Goal: Information Seeking & Learning: Check status

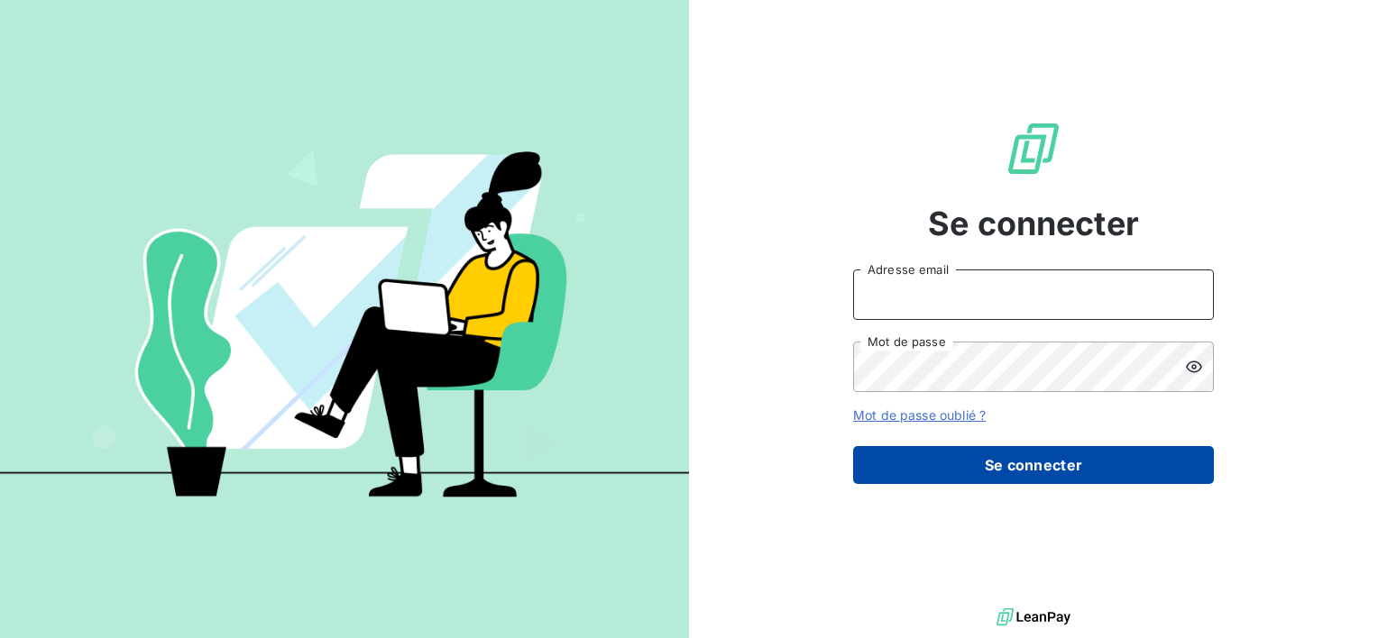
type input "[PERSON_NAME][EMAIL_ADDRESS][DOMAIN_NAME]"
click at [1106, 471] on button "Se connecter" at bounding box center [1033, 465] width 361 height 38
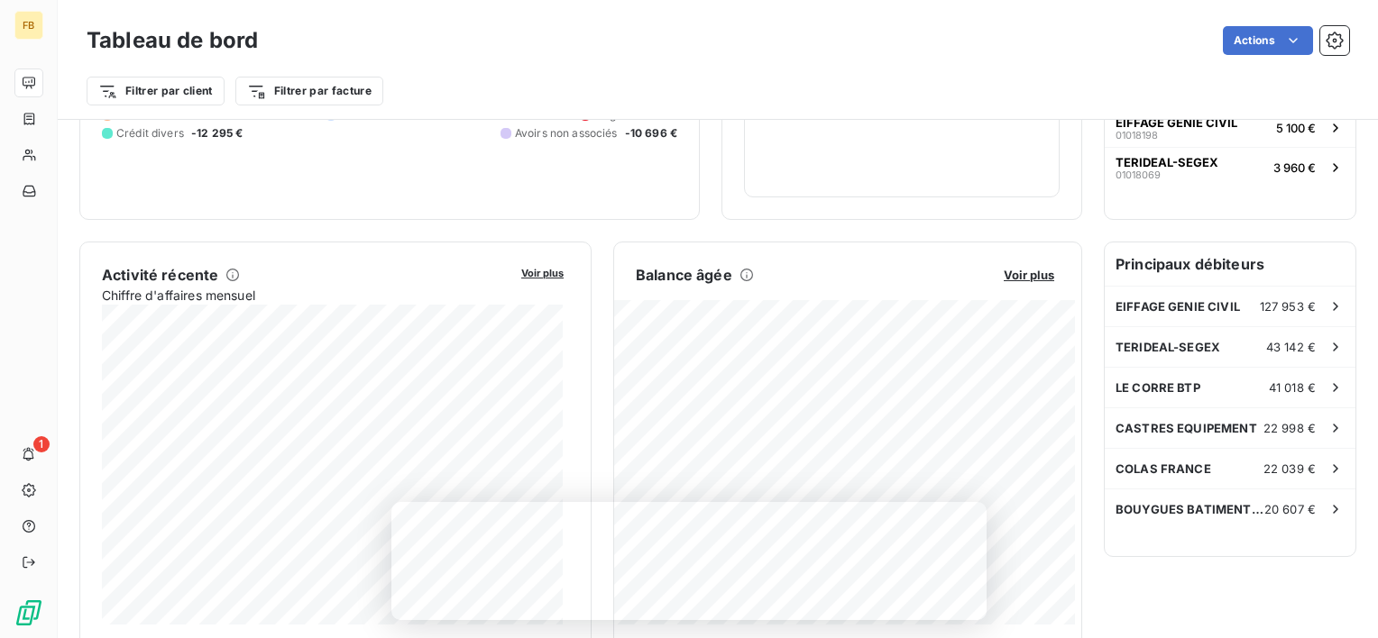
scroll to position [272, 0]
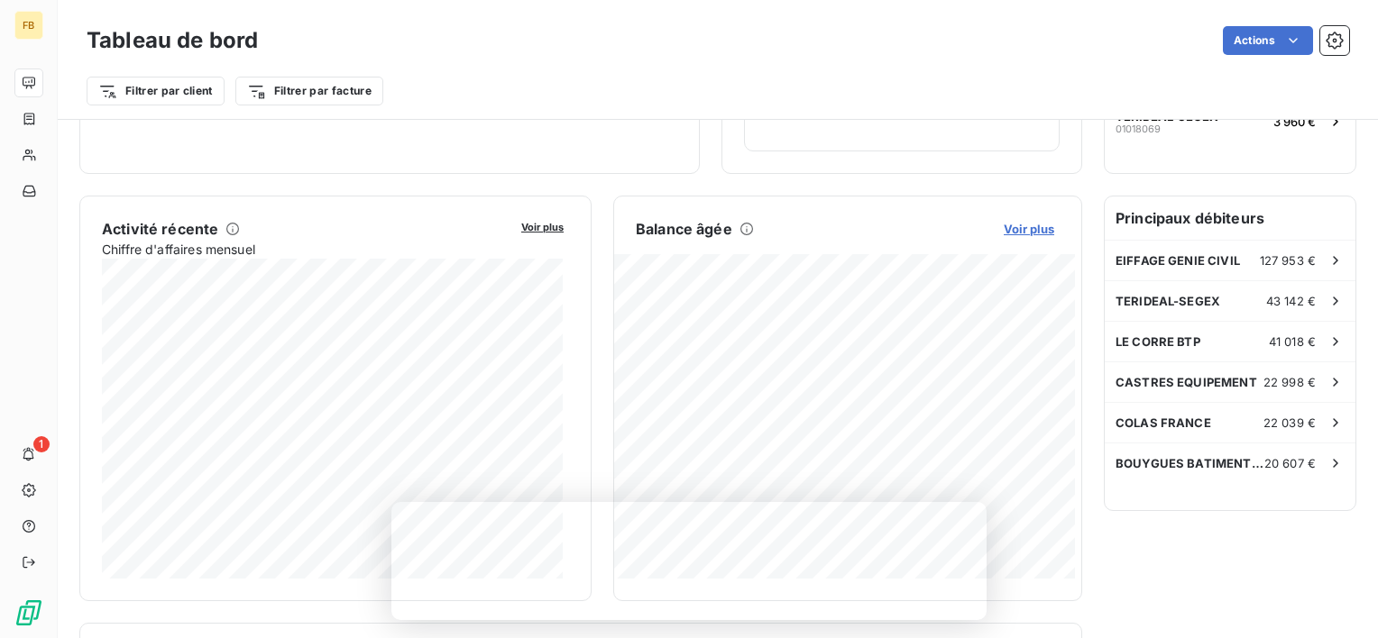
click at [1021, 224] on span "Voir plus" at bounding box center [1029, 229] width 50 height 14
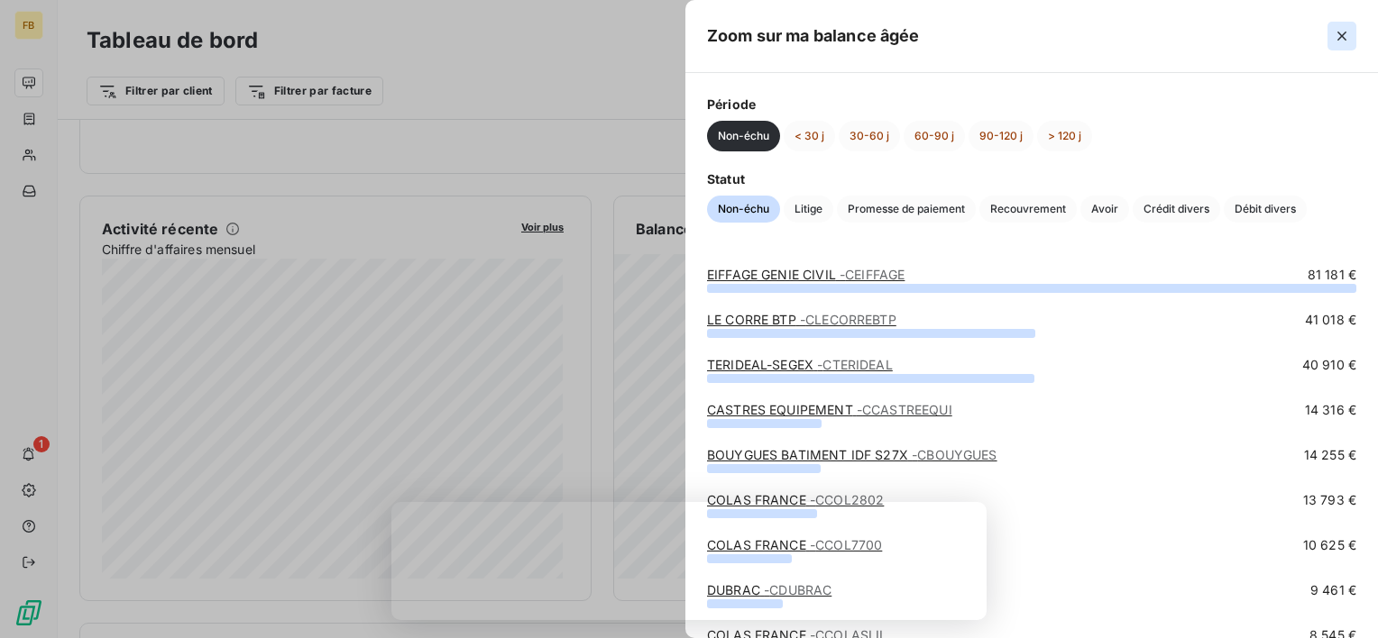
click at [1335, 35] on icon "button" at bounding box center [1342, 36] width 18 height 18
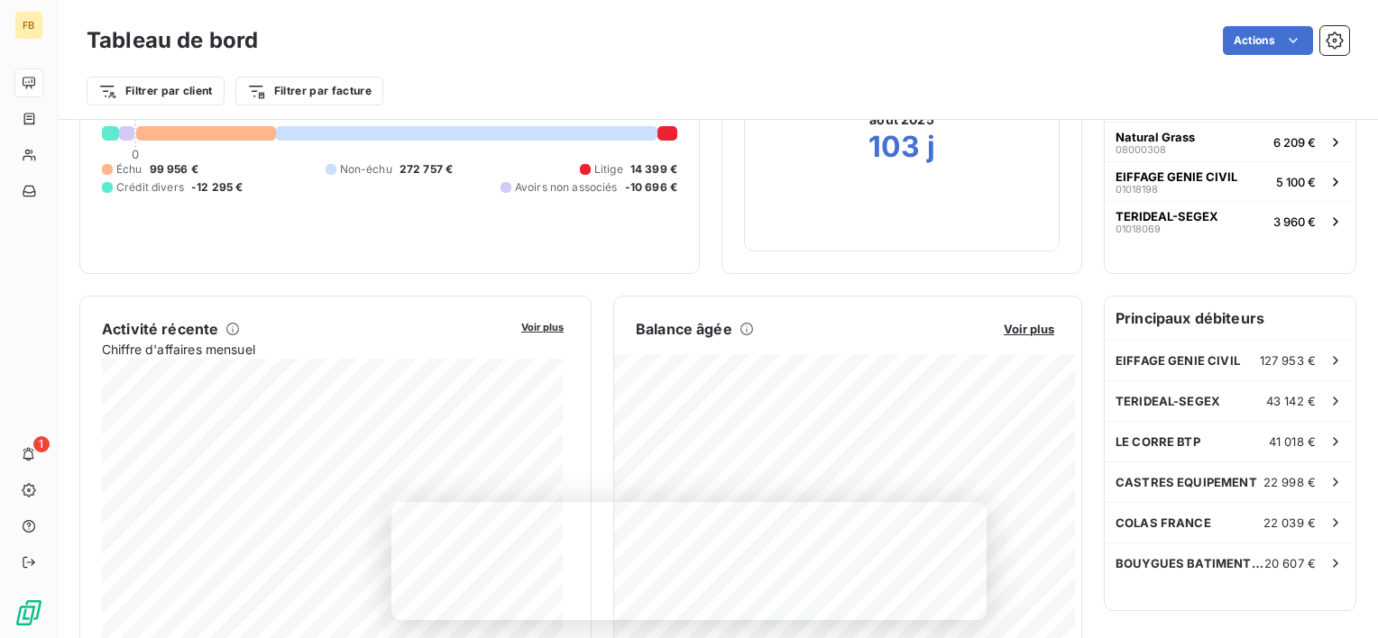
scroll to position [151, 0]
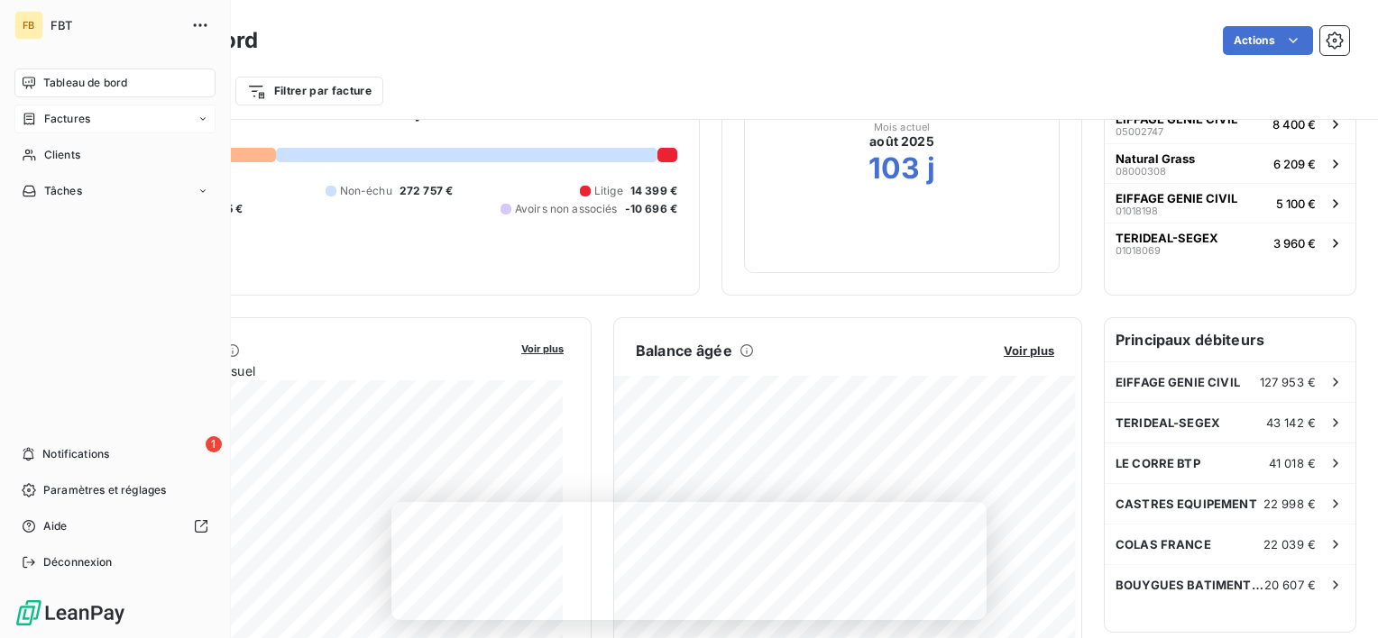
click at [204, 115] on icon at bounding box center [202, 119] width 11 height 11
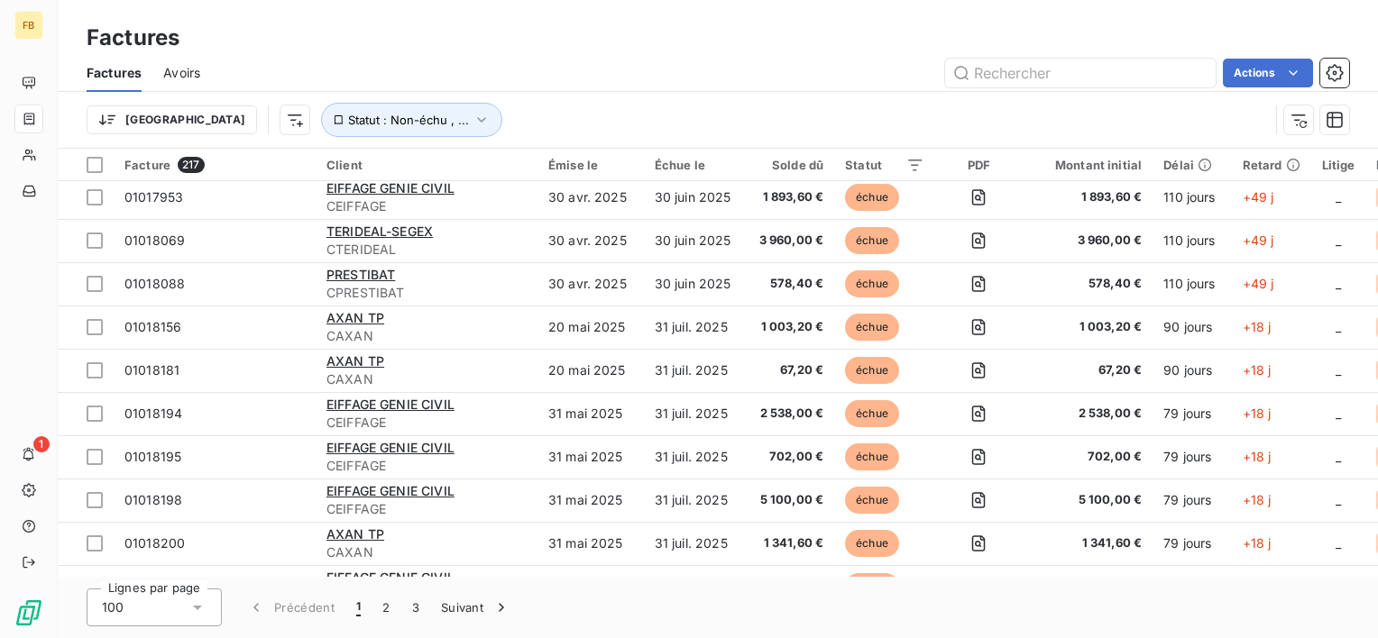
scroll to position [333, 0]
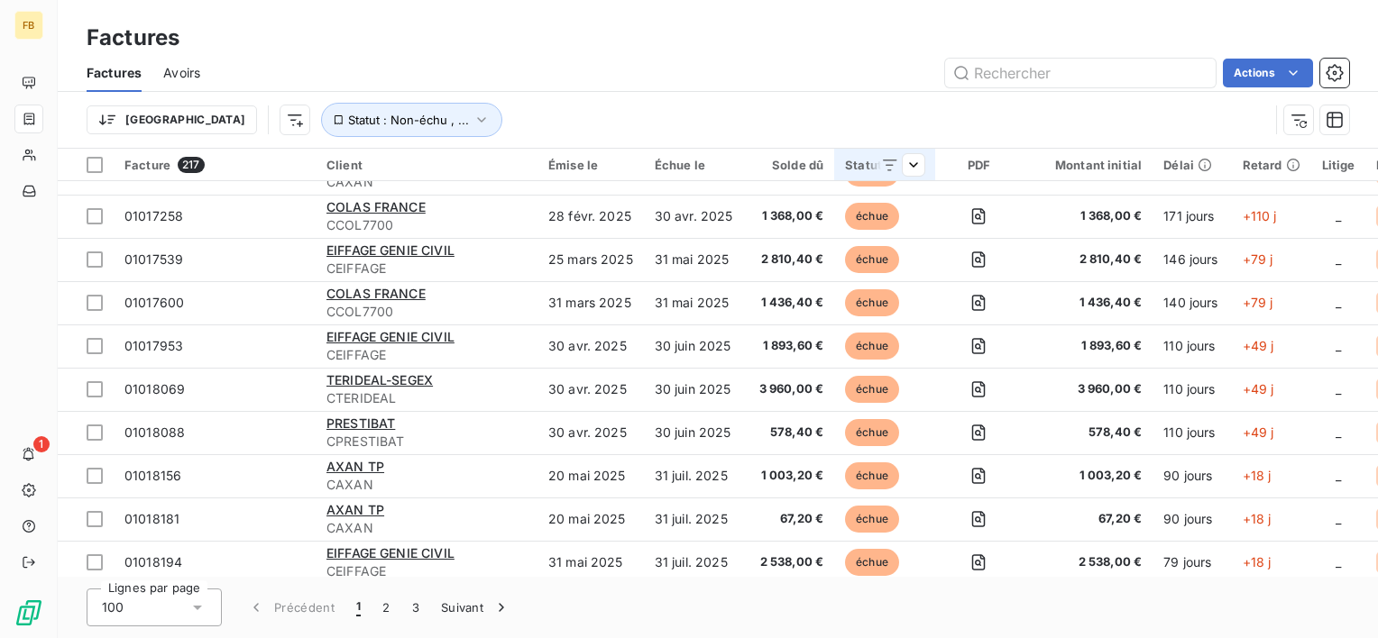
click at [876, 168] on div at bounding box center [896, 165] width 58 height 22
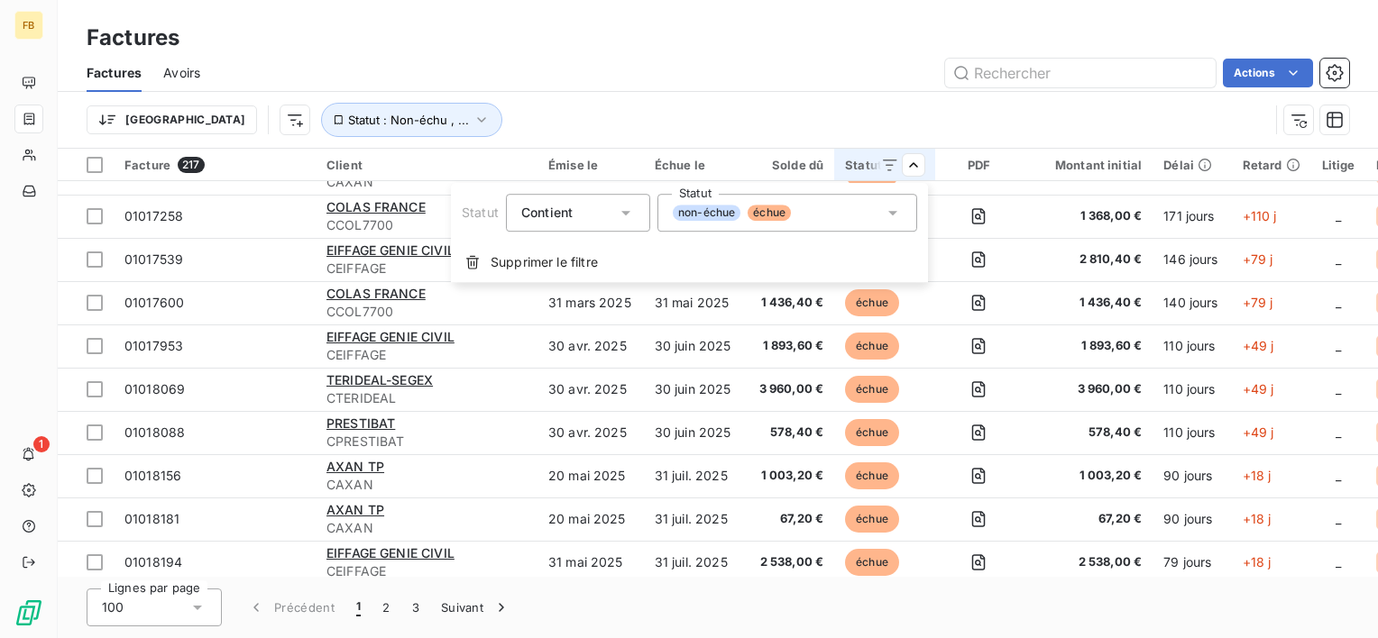
click at [759, 207] on span "échue" at bounding box center [769, 213] width 43 height 16
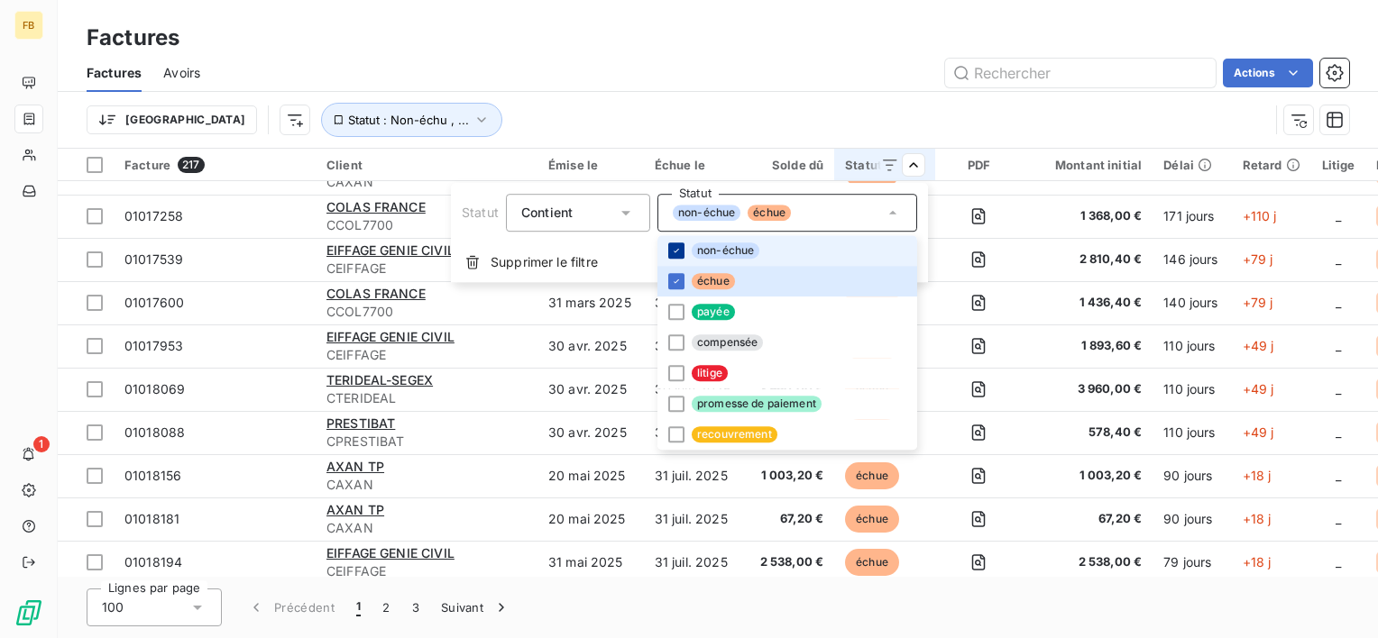
click at [671, 253] on icon at bounding box center [676, 250] width 11 height 11
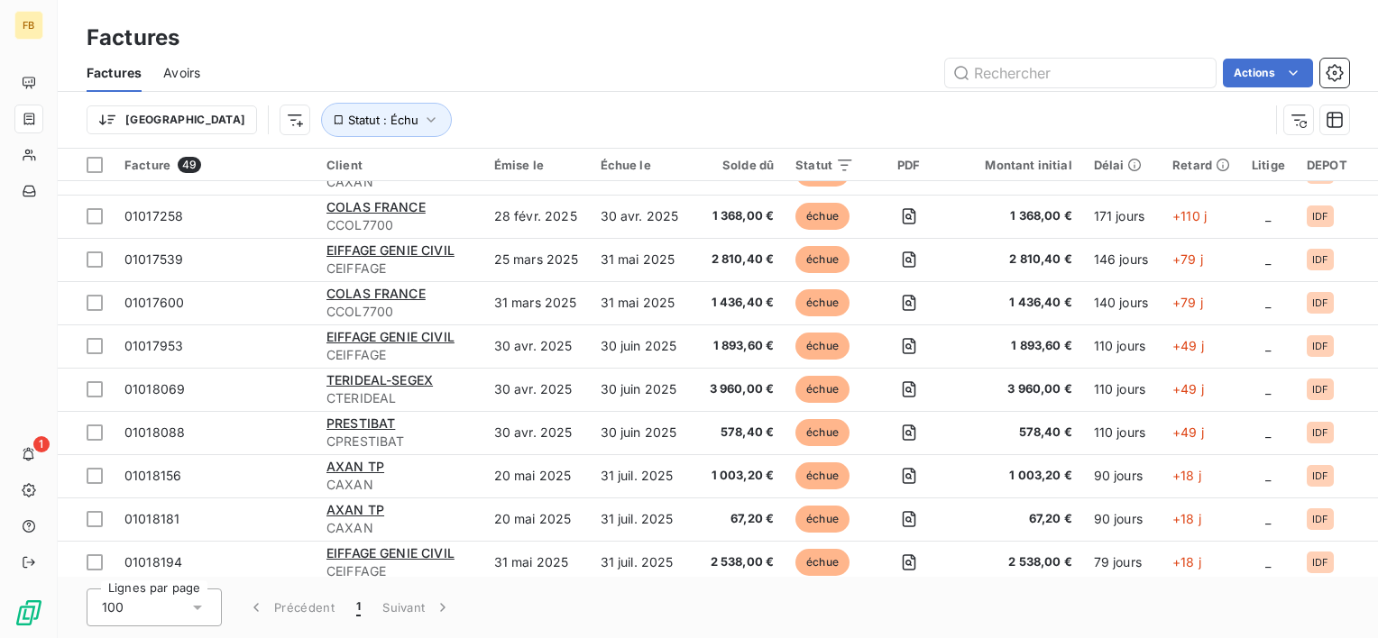
click at [898, 119] on html "FB 1 Factures Factures Avoirs Actions Trier Statut : Échu Facture 49 Client Émi…" at bounding box center [689, 319] width 1378 height 638
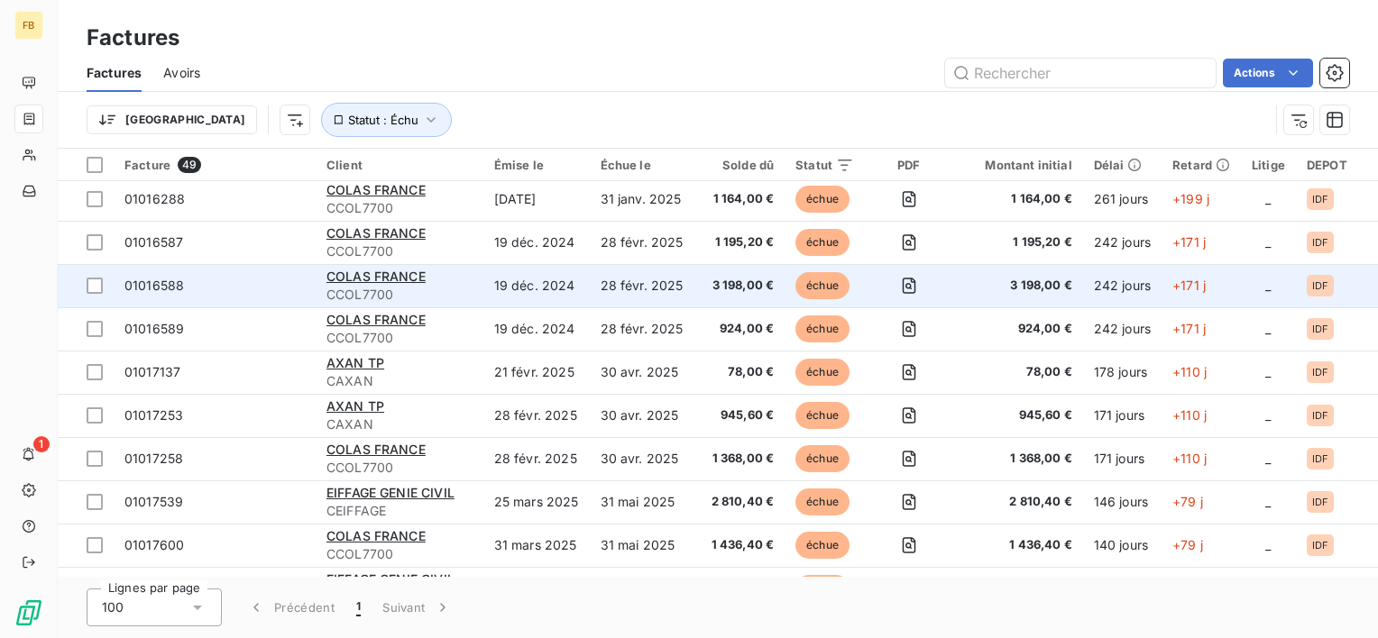
scroll to position [0, 0]
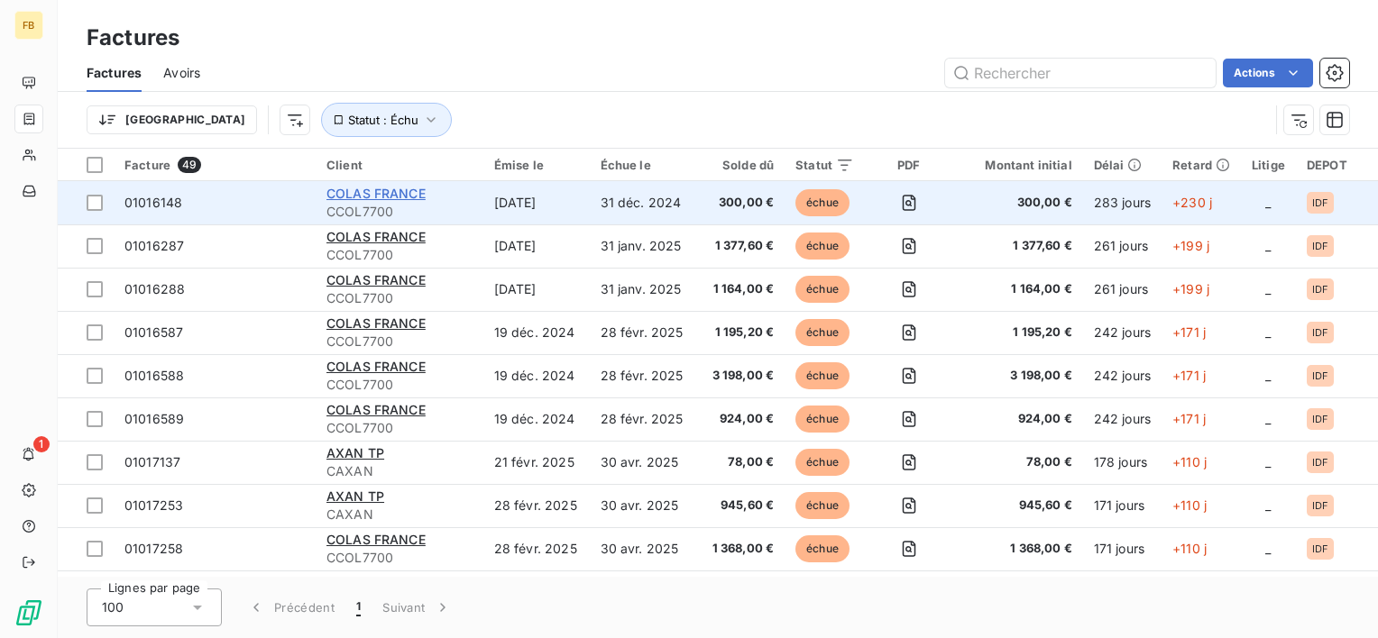
click at [413, 194] on span "COLAS FRANCE" at bounding box center [375, 193] width 99 height 15
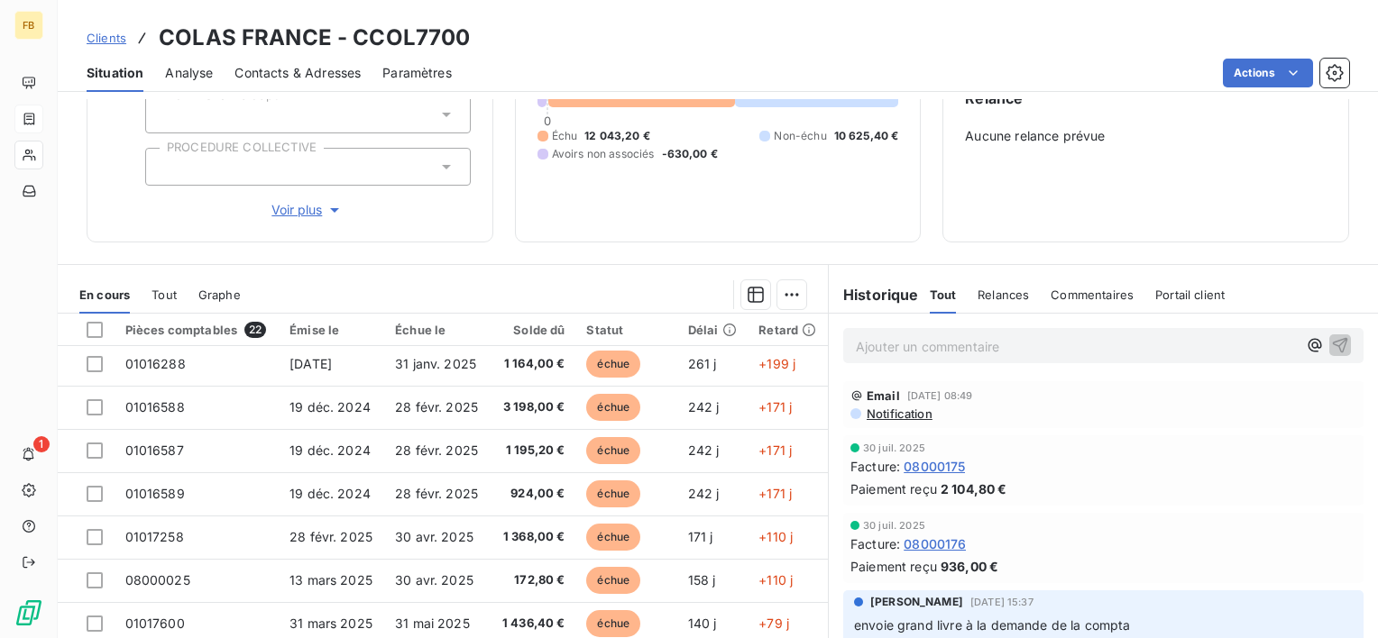
click at [886, 409] on span "Notification" at bounding box center [899, 414] width 68 height 14
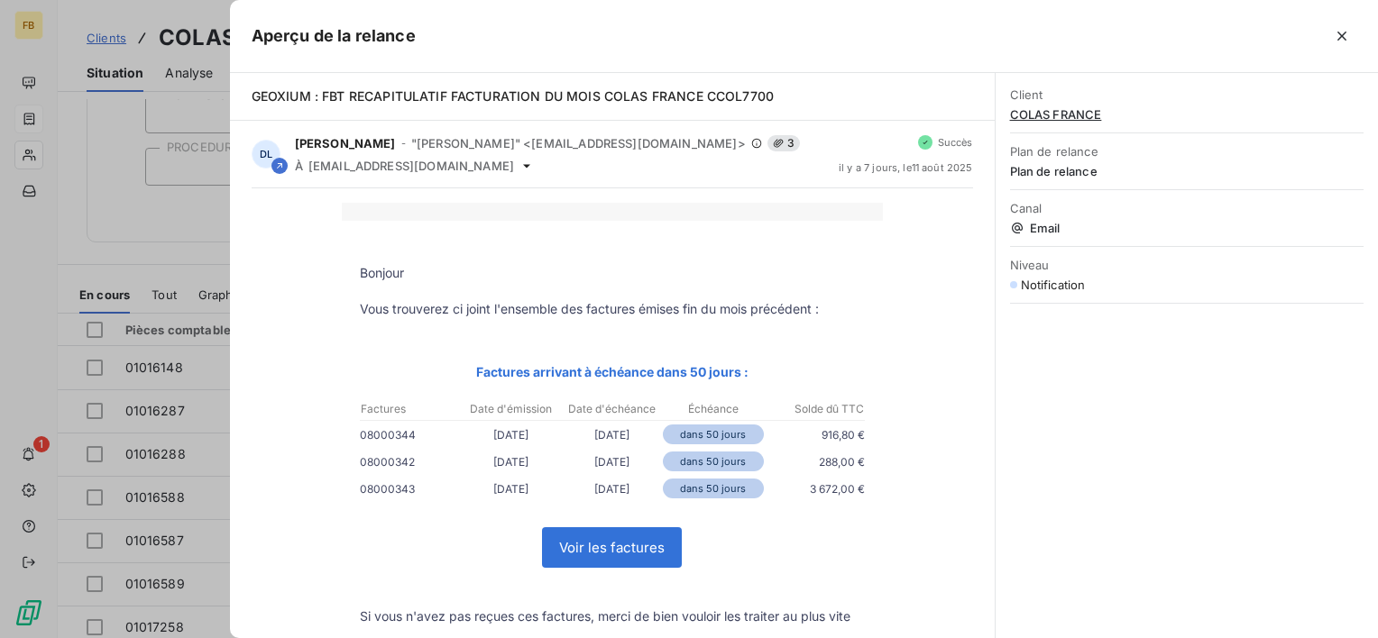
scroll to position [90, 0]
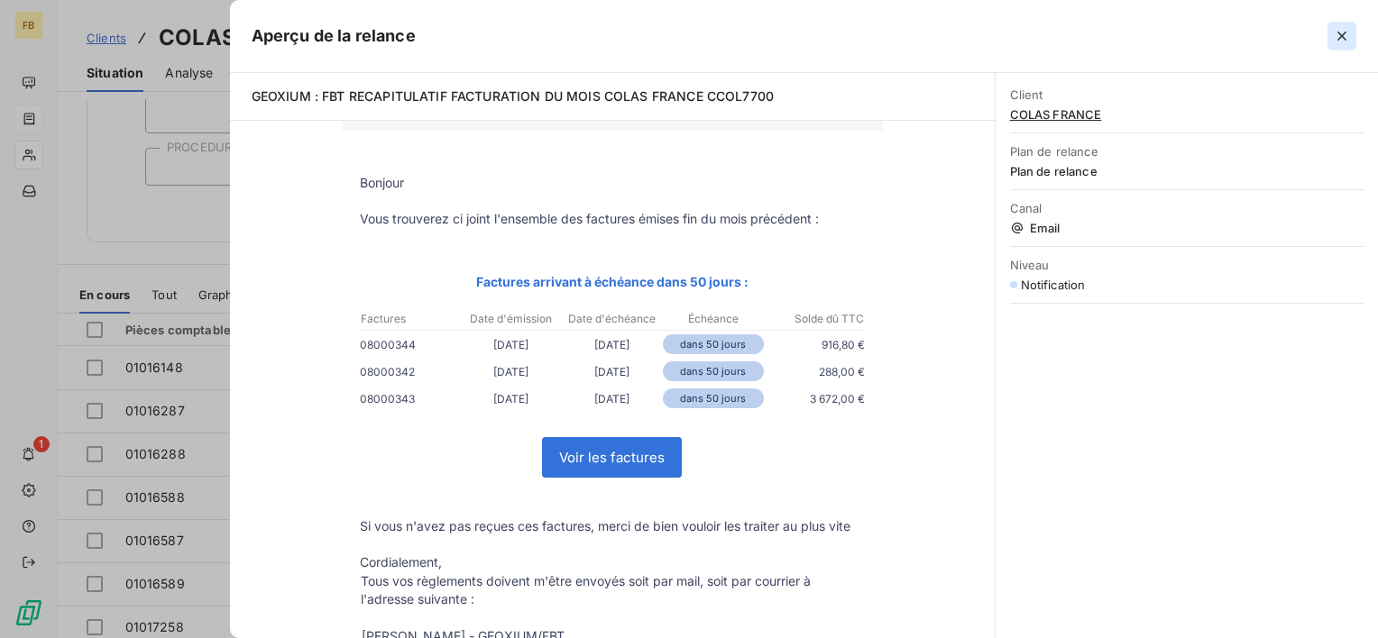
click at [1331, 37] on button "button" at bounding box center [1341, 36] width 29 height 29
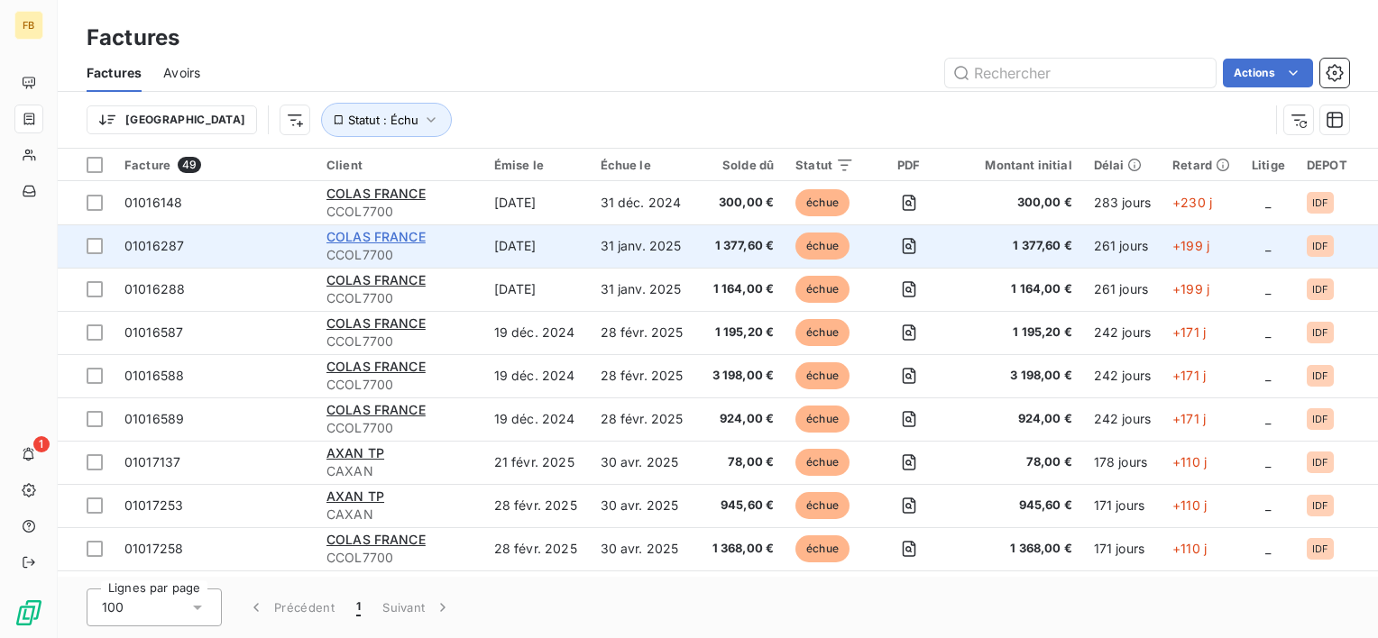
click at [393, 237] on span "COLAS FRANCE" at bounding box center [375, 236] width 99 height 15
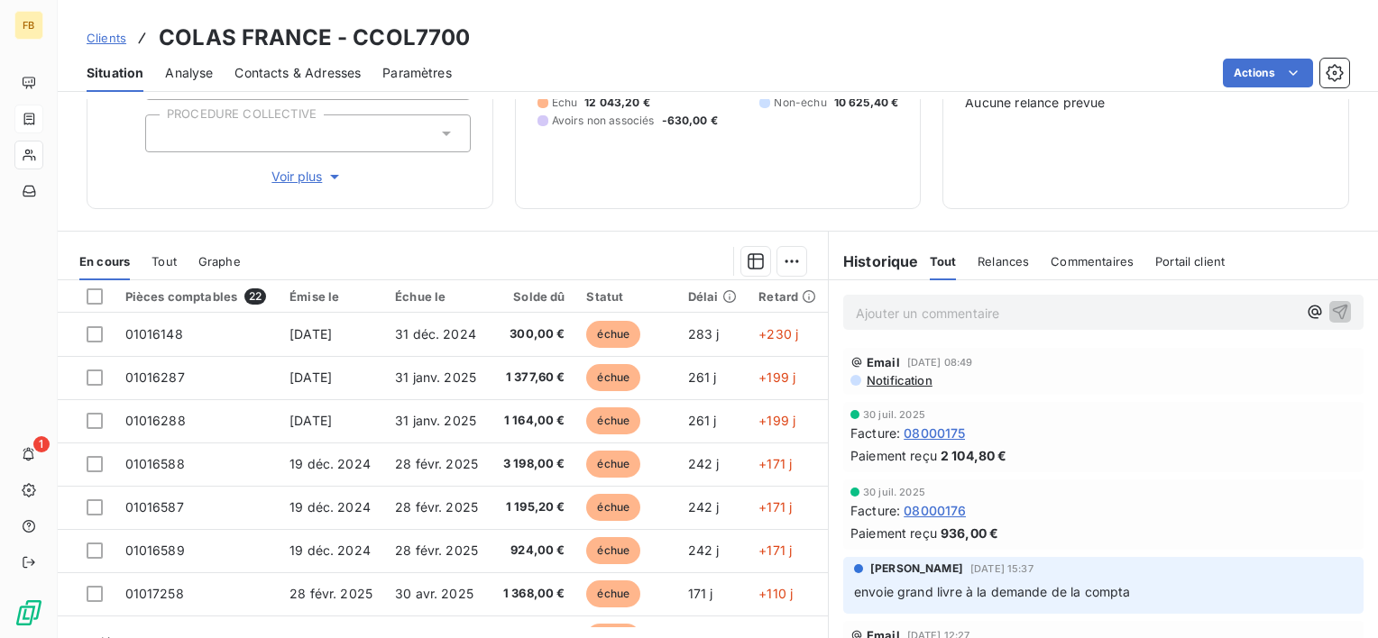
scroll to position [256, 0]
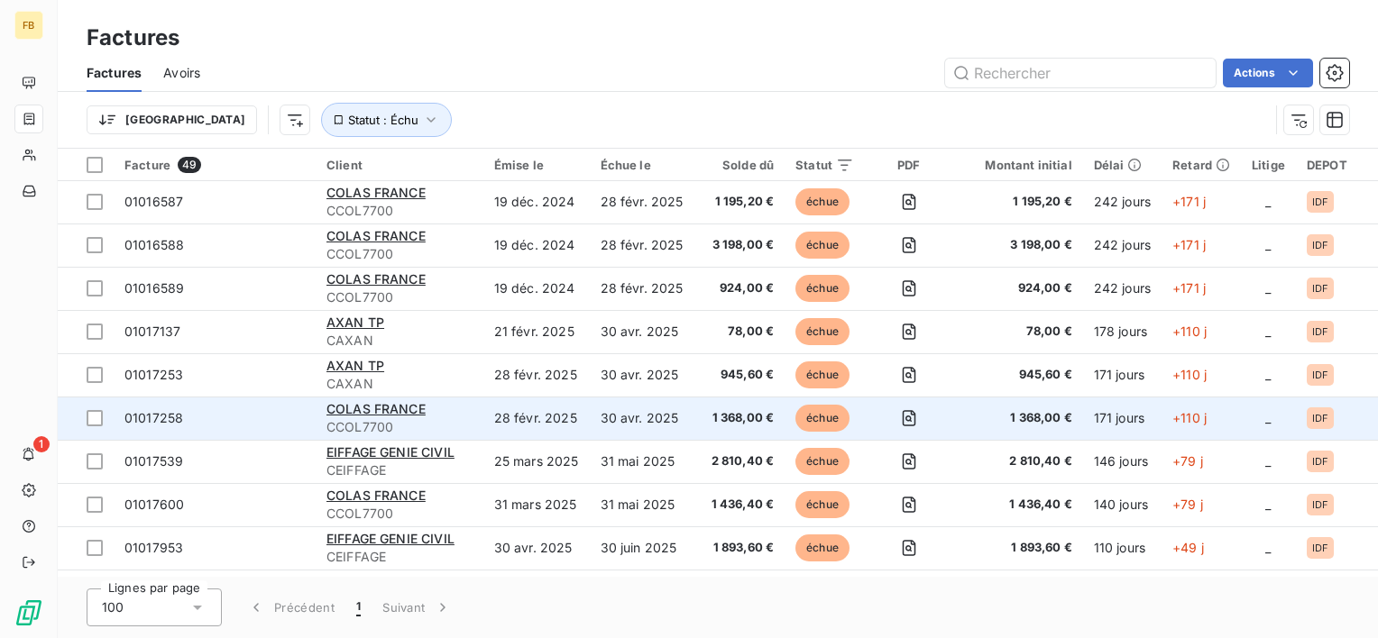
scroll to position [180, 0]
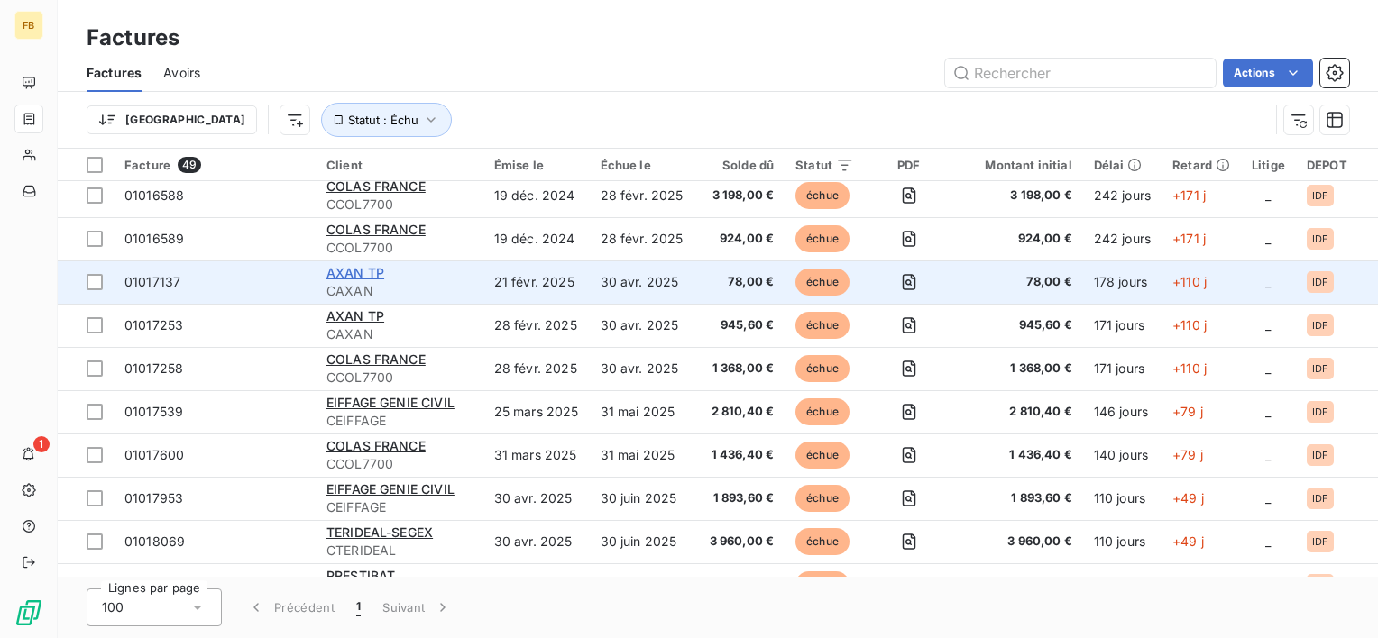
click at [350, 268] on span "AXAN TP" at bounding box center [355, 272] width 58 height 15
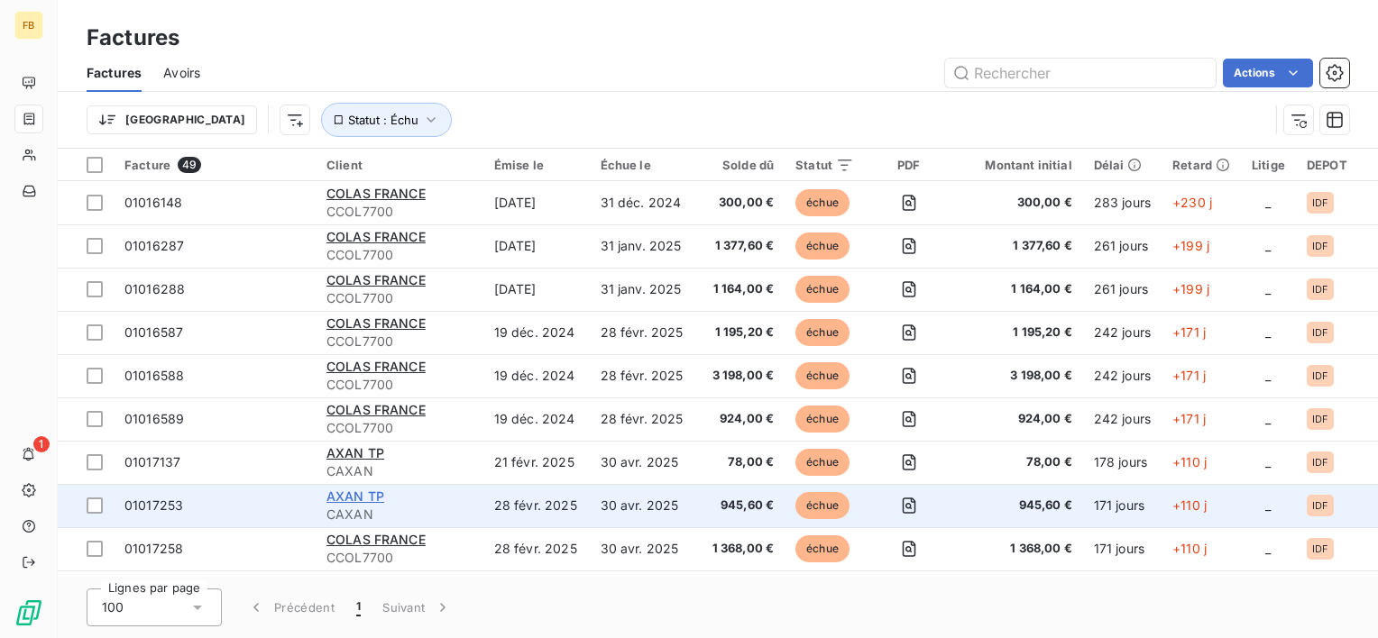
click at [356, 495] on span "AXAN TP" at bounding box center [355, 496] width 58 height 15
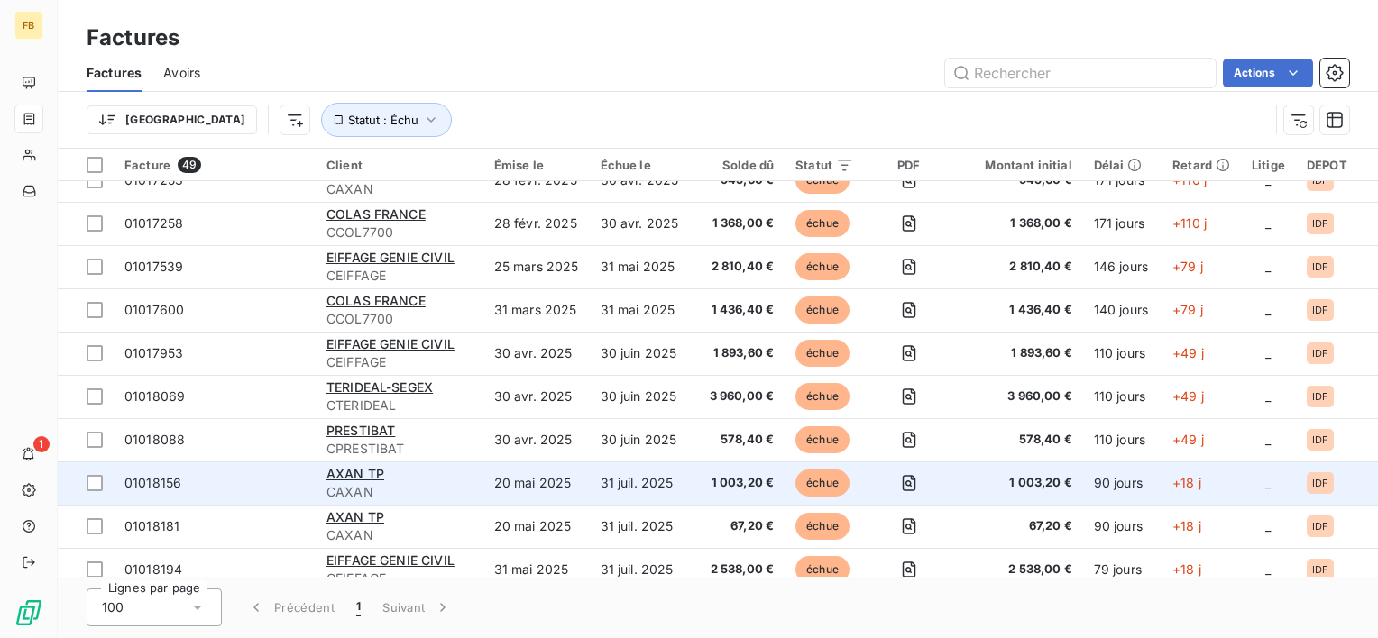
scroll to position [361, 0]
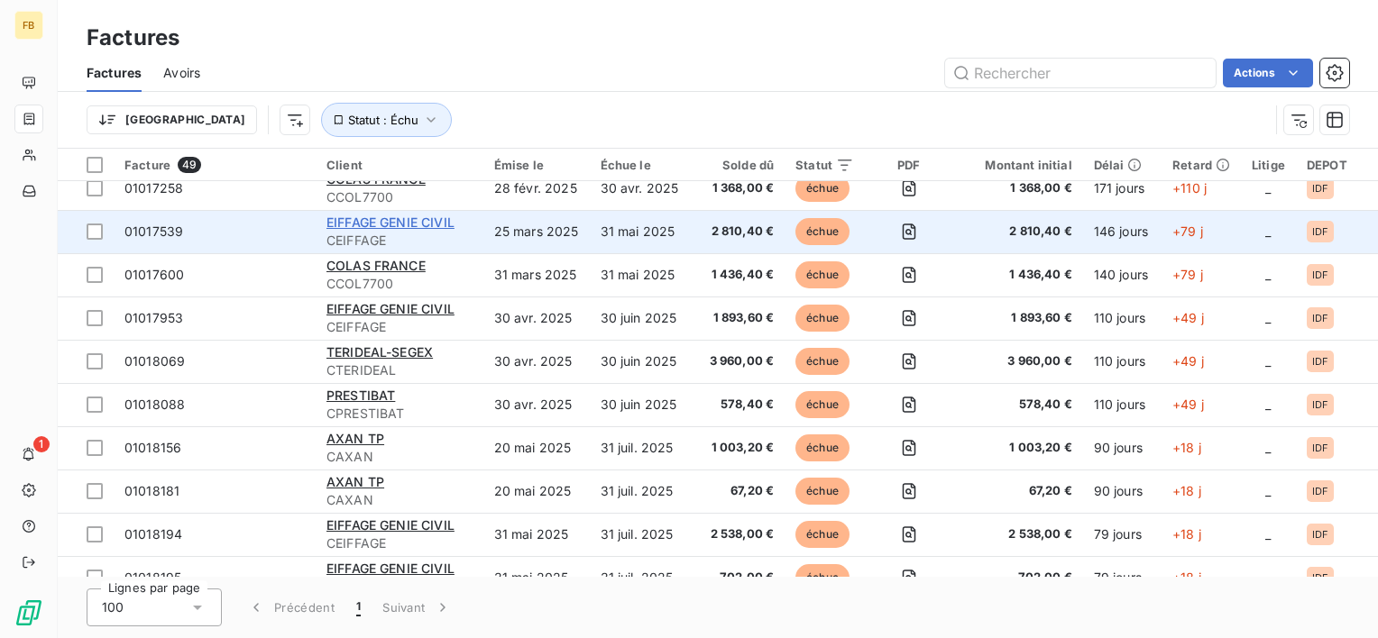
click at [389, 216] on span "EIFFAGE GENIE CIVIL" at bounding box center [390, 222] width 128 height 15
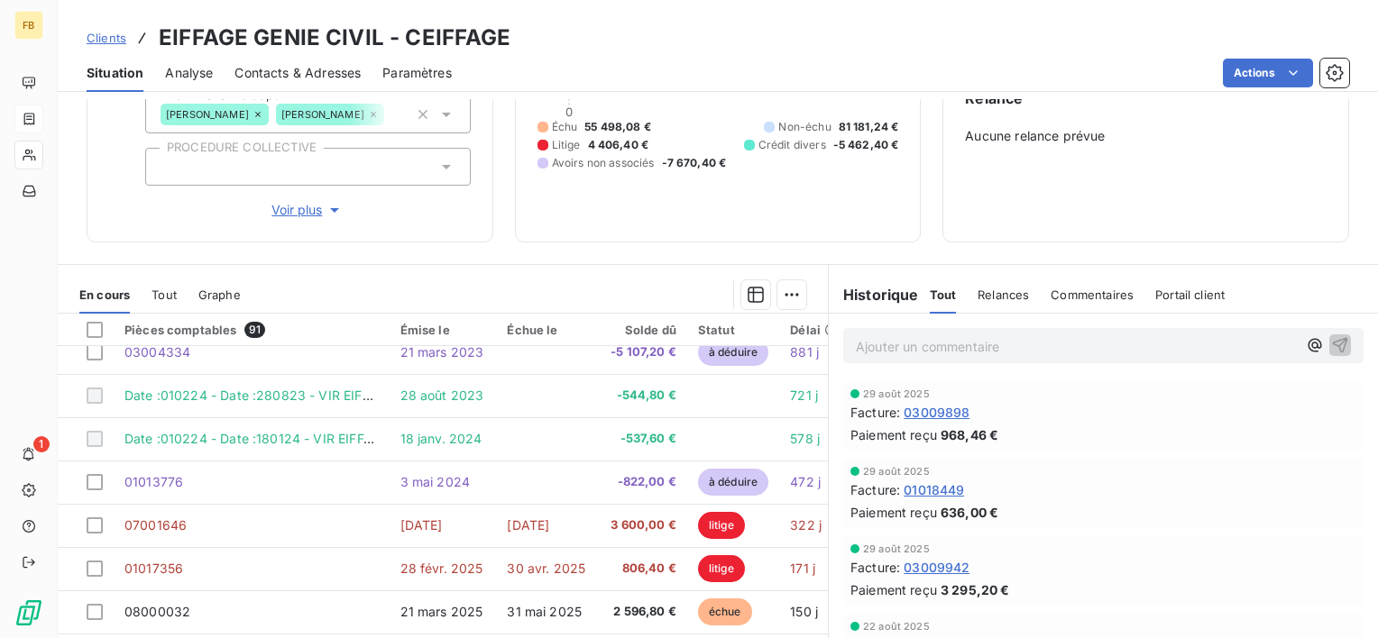
scroll to position [90, 0]
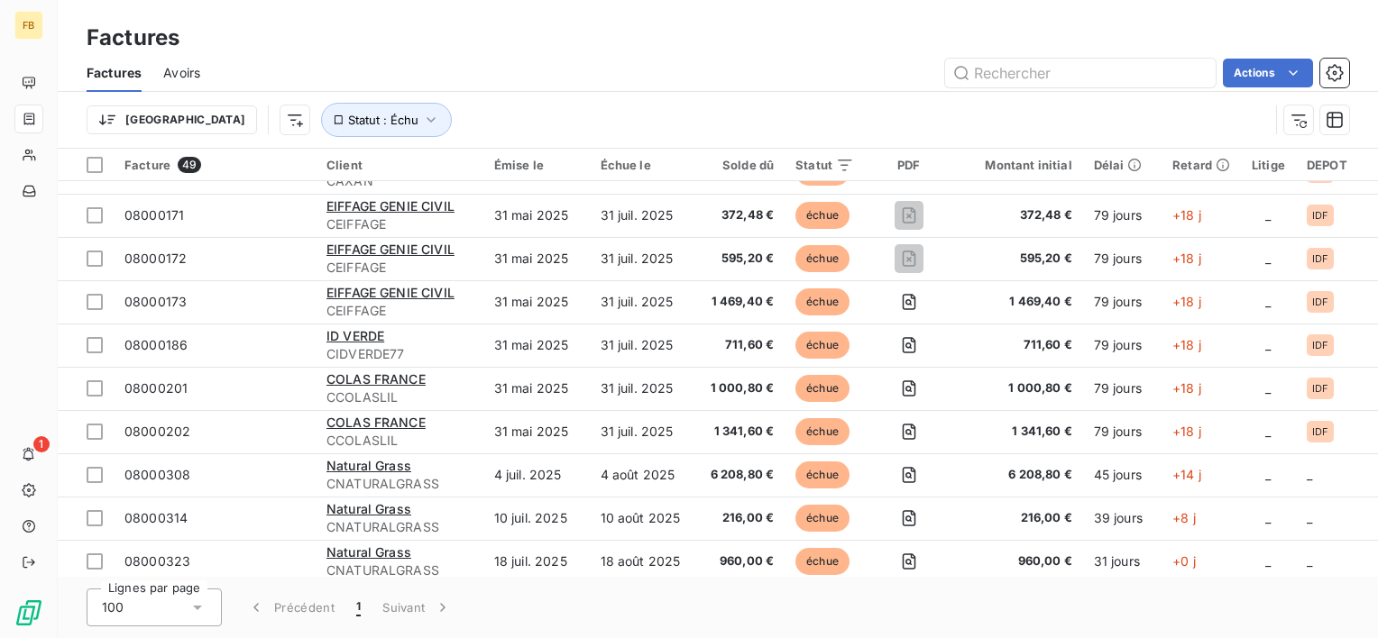
scroll to position [1732, 0]
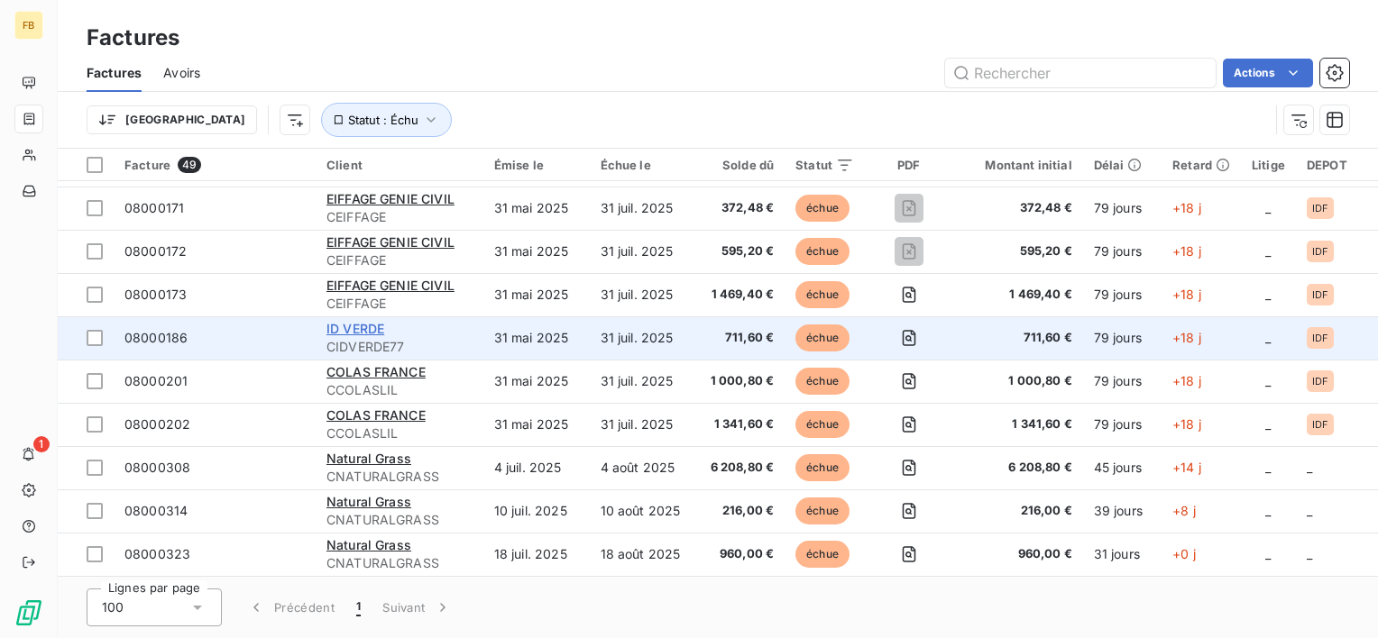
click at [360, 321] on span "ID VERDE" at bounding box center [355, 328] width 58 height 15
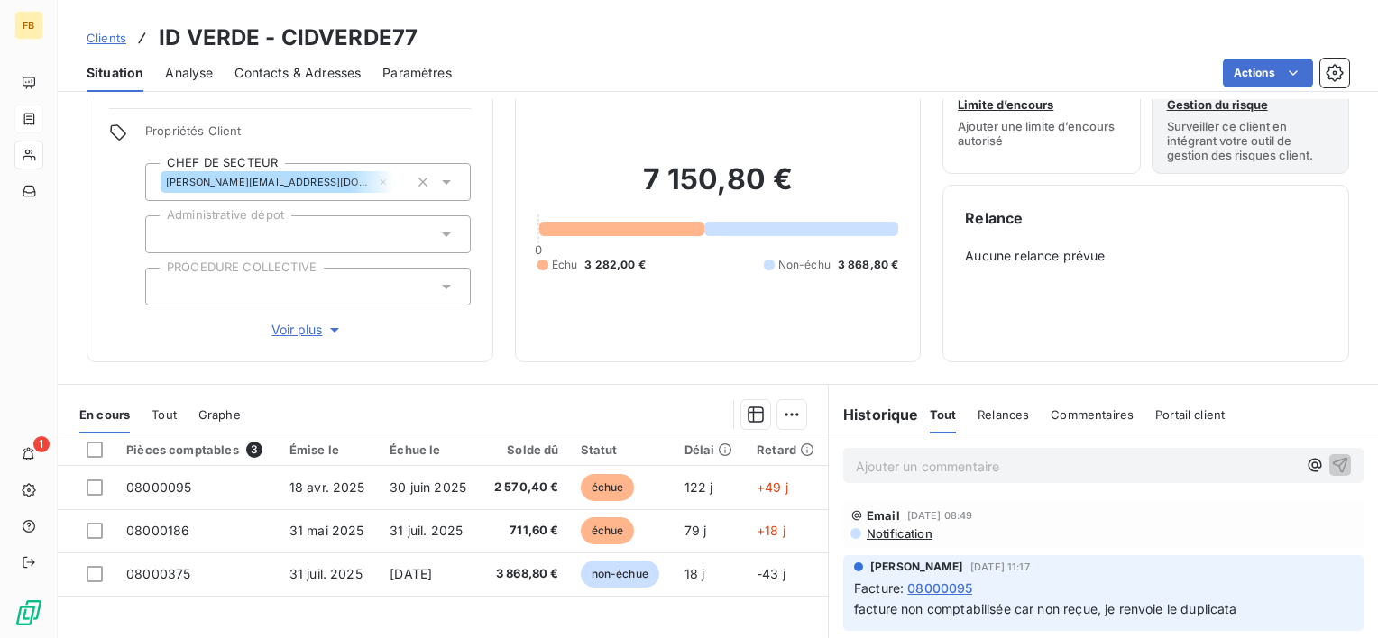
scroll to position [90, 0]
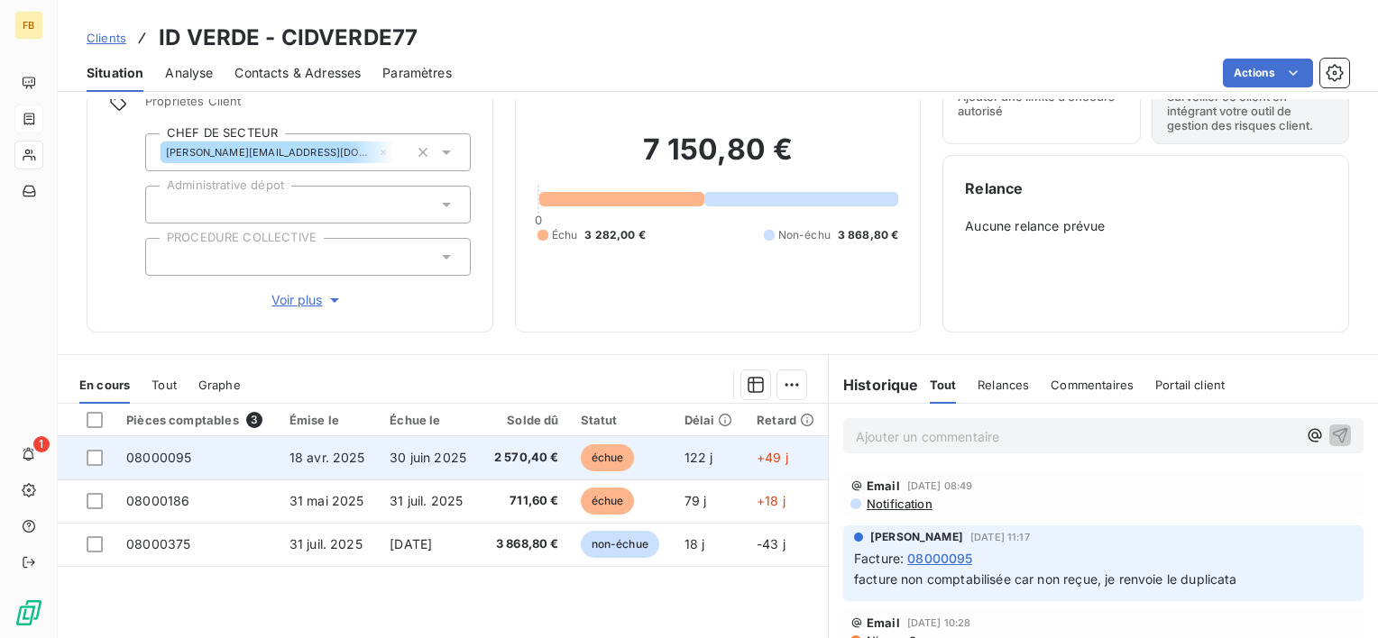
click at [156, 462] on span "08000095" at bounding box center [158, 457] width 65 height 15
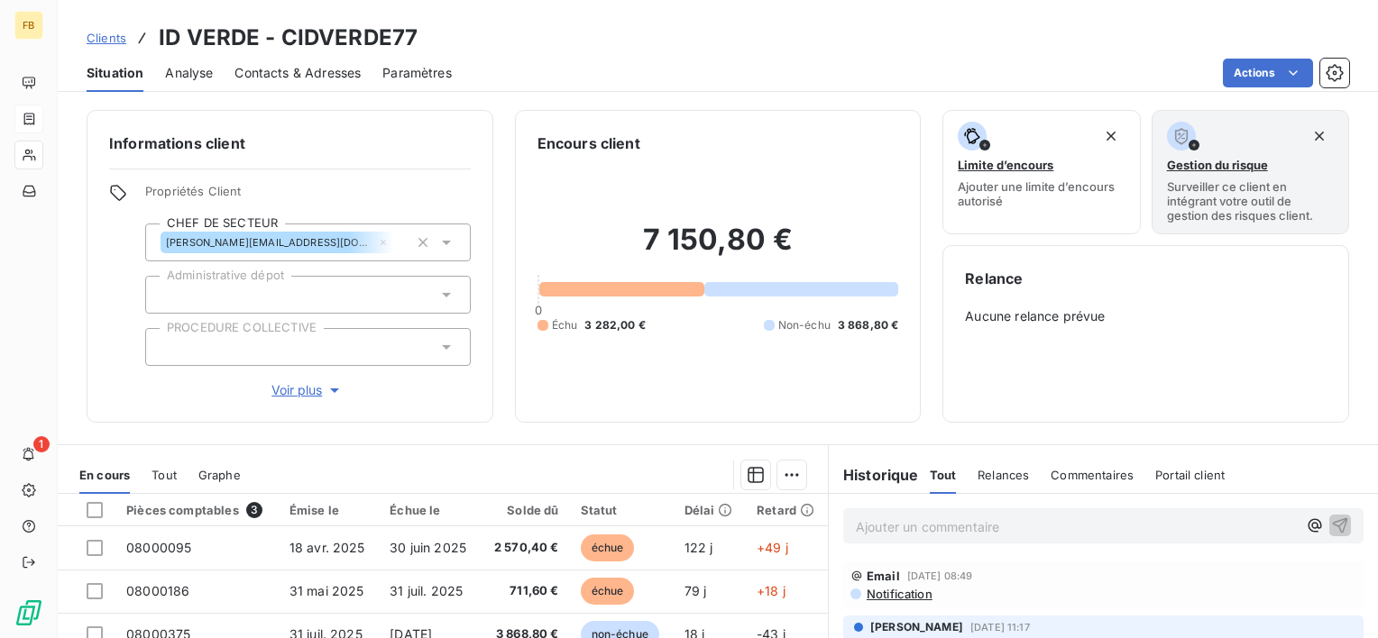
click at [335, 72] on span "Contacts & Adresses" at bounding box center [297, 73] width 126 height 18
